Goal: Find specific page/section: Find specific page/section

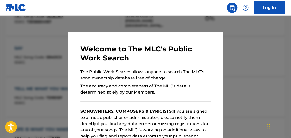
scroll to position [197, 0]
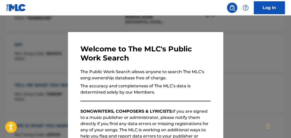
click at [129, 21] on div at bounding box center [145, 85] width 291 height 138
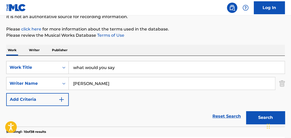
scroll to position [57, 0]
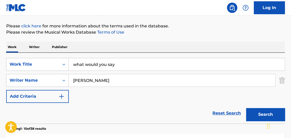
drag, startPoint x: 124, startPoint y: 65, endPoint x: 38, endPoint y: 52, distance: 86.9
click at [38, 53] on div "SearchWithCriteriaf4c01a4f-ade7-4375-b91f-6cbd485eb9fe Work Title what would yo…" at bounding box center [145, 88] width 279 height 71
type input "roentgen retake"
click at [266, 112] on button "Search" at bounding box center [265, 114] width 39 height 13
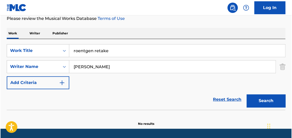
scroll to position [71, 0]
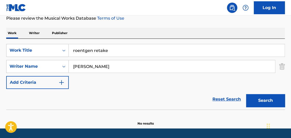
drag, startPoint x: 102, startPoint y: 66, endPoint x: 3, endPoint y: 57, distance: 99.4
click at [3, 57] on div "The MLC Public Work Search The accuracy and completeness of The MLC's data is d…" at bounding box center [145, 41] width 291 height 168
click at [246, 94] on button "Search" at bounding box center [265, 100] width 39 height 13
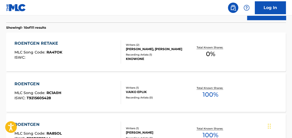
scroll to position [161, 0]
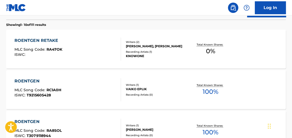
click at [211, 59] on div "ROENTGEN RETAKE MLC Song Code : RA47OK ISWC : Writers ( 2 ) [PERSON_NAME], [PER…" at bounding box center [146, 49] width 280 height 39
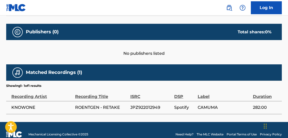
scroll to position [219, 0]
